Goal: Task Accomplishment & Management: Manage account settings

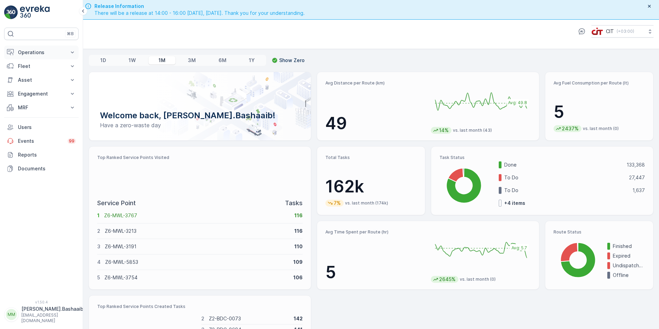
click at [33, 46] on button "Operations" at bounding box center [41, 52] width 74 height 14
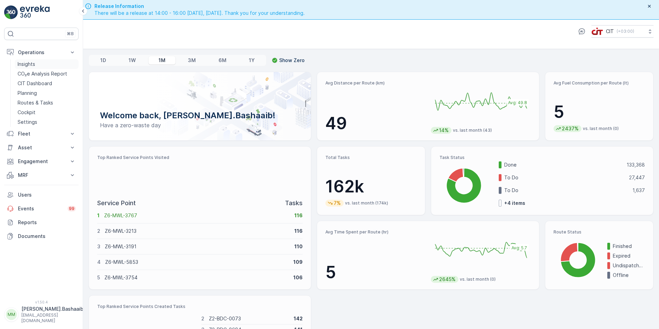
click at [37, 62] on link "Insights" at bounding box center [47, 64] width 64 height 10
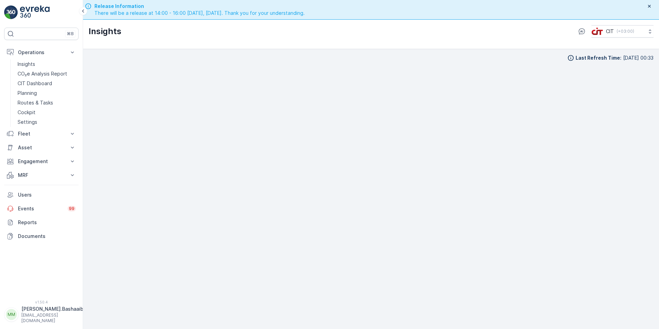
scroll to position [20, 0]
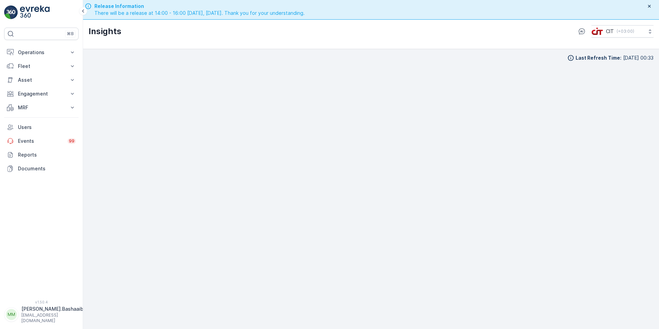
scroll to position [20, 0]
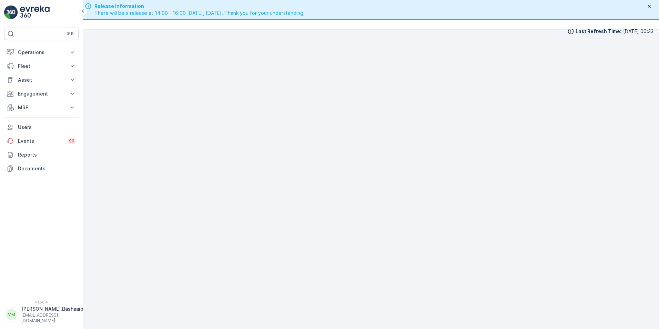
click at [42, 319] on p "[EMAIL_ADDRESS][DOMAIN_NAME]" at bounding box center [52, 317] width 62 height 11
click at [37, 298] on div "Log Out" at bounding box center [42, 300] width 72 height 10
